Goal: Transaction & Acquisition: Purchase product/service

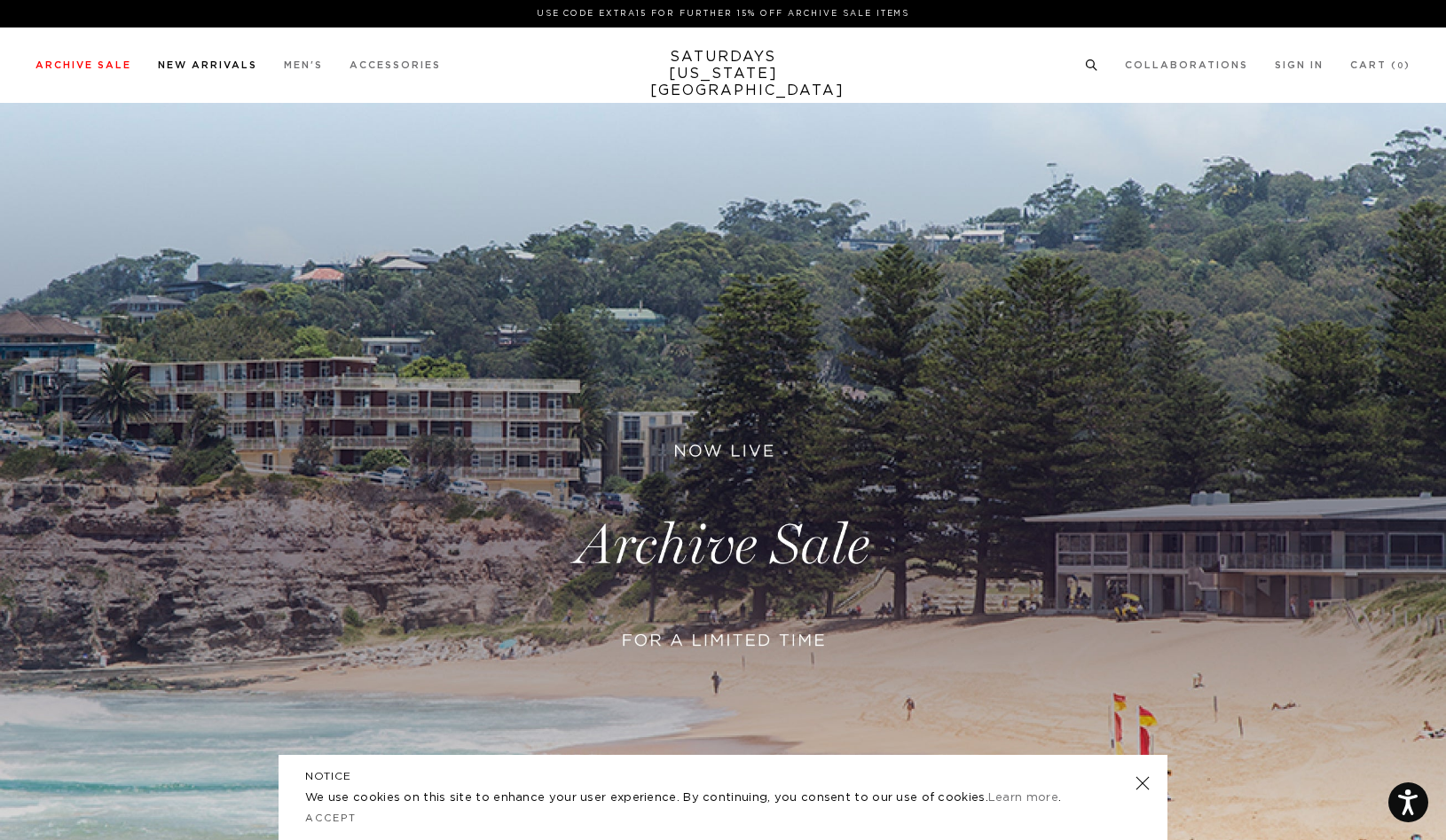
click at [177, 67] on link "New Arrivals" at bounding box center [207, 65] width 99 height 10
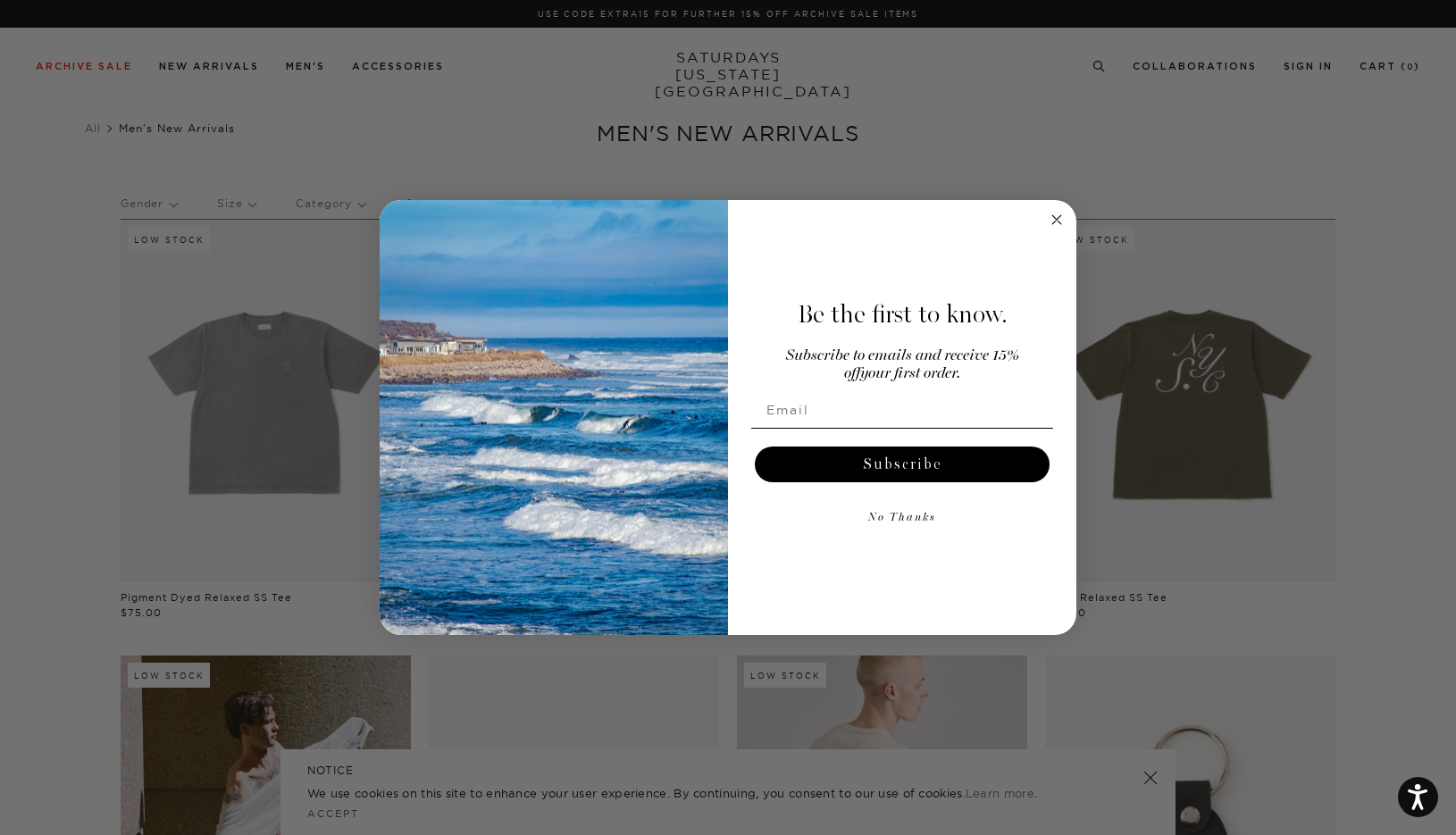
click at [1059, 217] on icon "Close dialog" at bounding box center [1057, 220] width 9 height 9
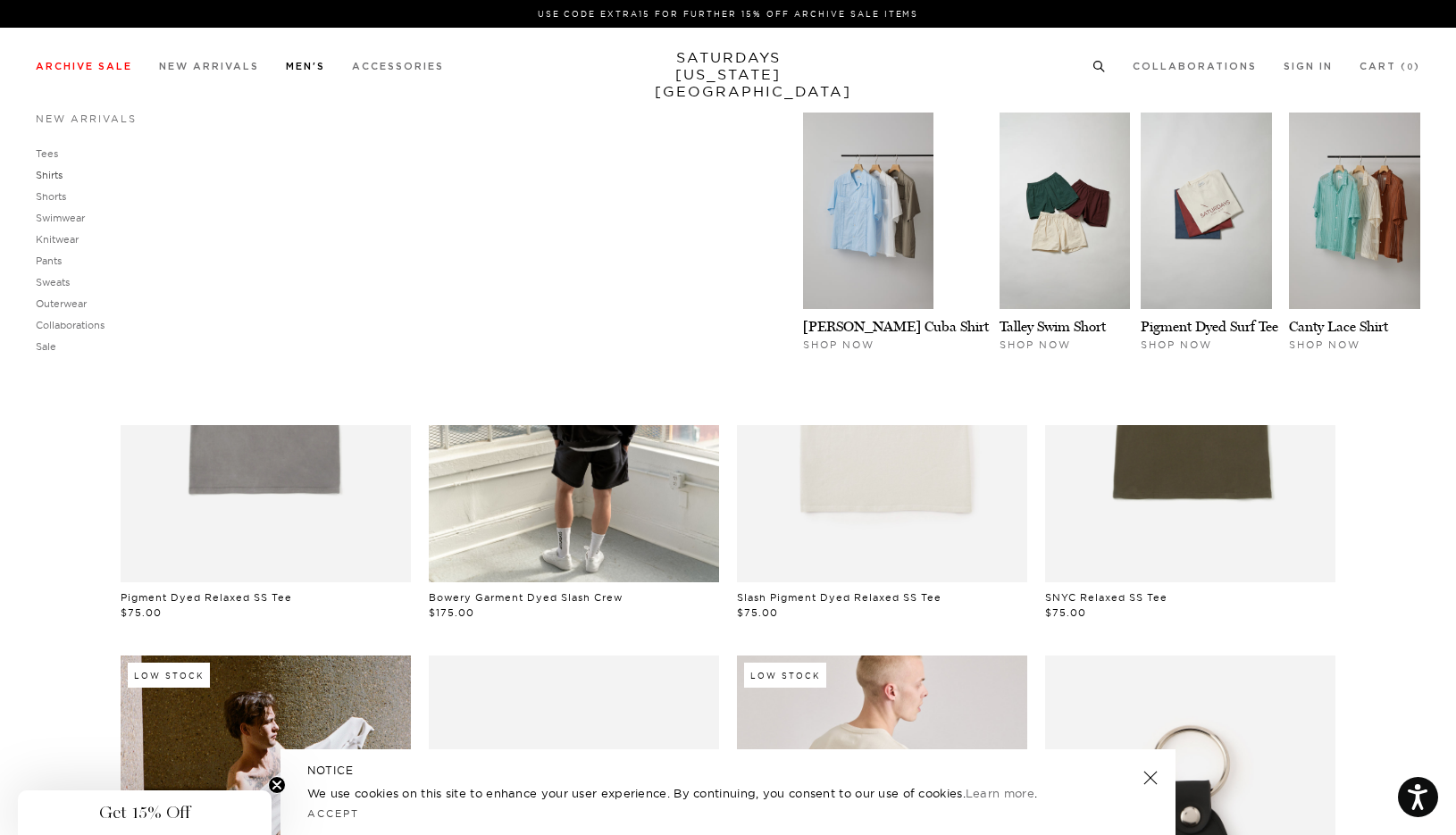
click at [55, 178] on link "Shirts" at bounding box center [49, 175] width 27 height 13
